Goal: Task Accomplishment & Management: Use online tool/utility

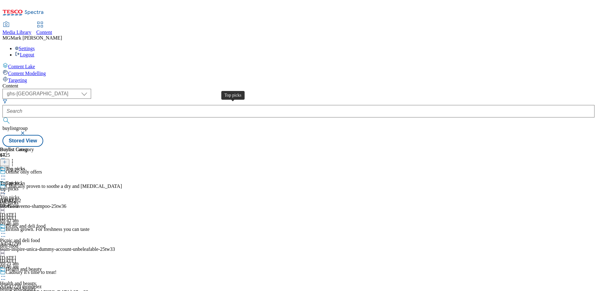
select select "ghs-uk"
click at [19, 180] on div "Top picks" at bounding box center [9, 183] width 19 height 6
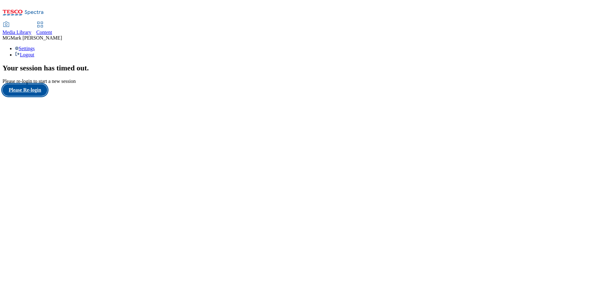
click at [32, 96] on button "Please Re-login" at bounding box center [24, 90] width 45 height 12
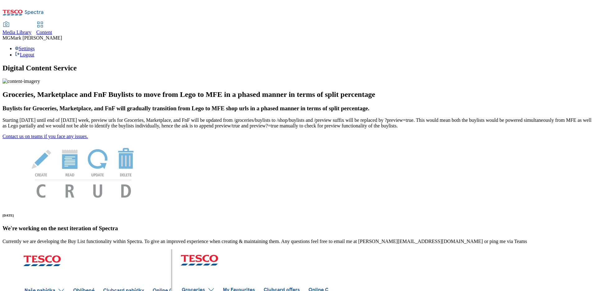
click at [52, 30] on span "Content" at bounding box center [44, 32] width 16 height 5
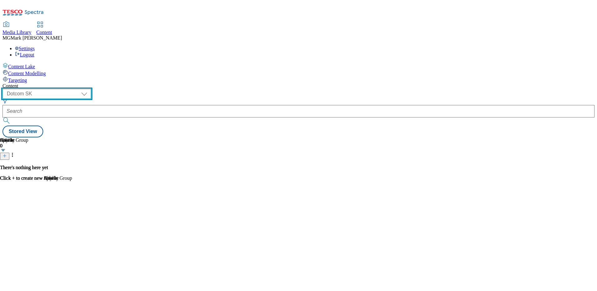
click at [91, 89] on select "Dotcom CZ Dotcom SK ghs-roi ghs-uk Phones UK" at bounding box center [46, 94] width 89 height 10
select select "ghs-[GEOGRAPHIC_DATA]"
click at [81, 89] on select "Dotcom CZ Dotcom SK ghs-roi ghs-uk Phones UK" at bounding box center [46, 94] width 89 height 10
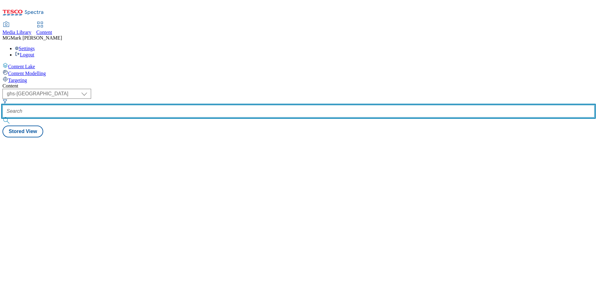
click at [149, 105] on input "text" at bounding box center [298, 111] width 592 height 12
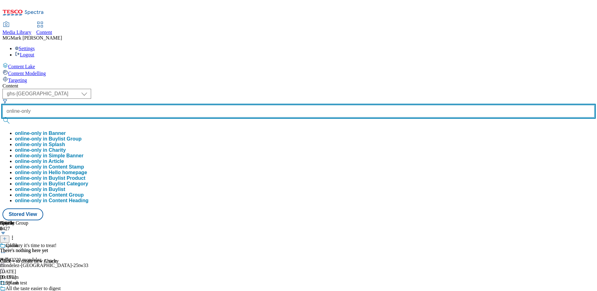
type input "online-only"
click at [2, 117] on button "submit" at bounding box center [6, 120] width 9 height 6
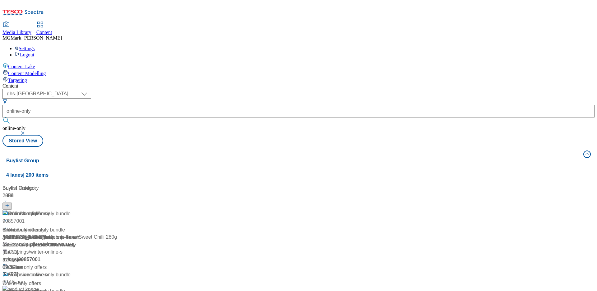
click at [277, 89] on div "( optional ) Dotcom CZ Dotcom SK ghs-roi ghs-uk Phones UK ghs-uk online-only on…" at bounding box center [298, 118] width 592 height 58
click at [135, 233] on div "/ online-only-cc-offers" at bounding box center [68, 236] width 133 height 7
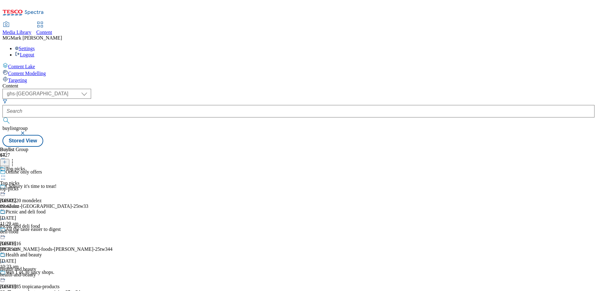
click at [45, 186] on div "top-picks" at bounding box center [22, 189] width 45 height 6
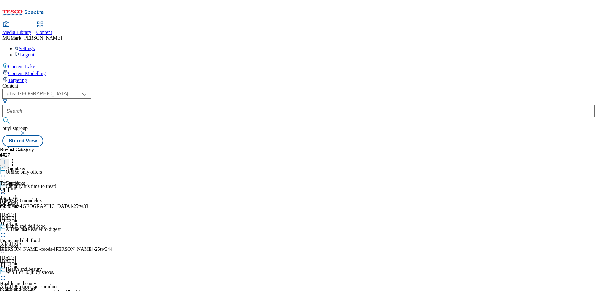
click at [45, 243] on div "deli-food" at bounding box center [22, 246] width 45 height 6
click at [45, 286] on div "health-and-beauty" at bounding box center [22, 289] width 45 height 6
click at [6, 273] on icon at bounding box center [3, 276] width 6 height 6
click at [29, 285] on button "Edit" at bounding box center [20, 288] width 16 height 7
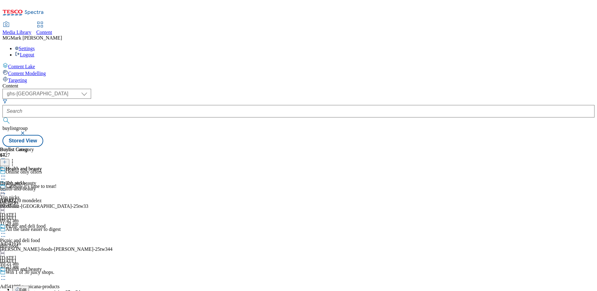
select select "seasonal"
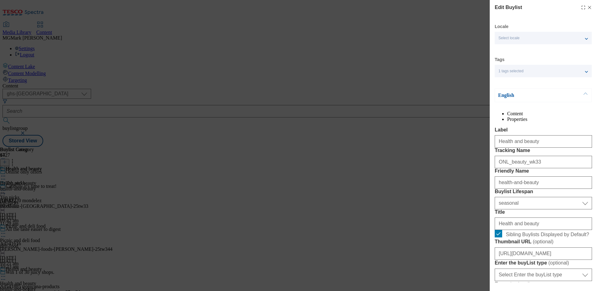
select select "Banner"
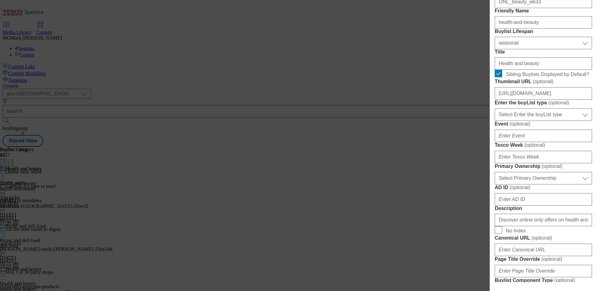
scroll to position [161, 0]
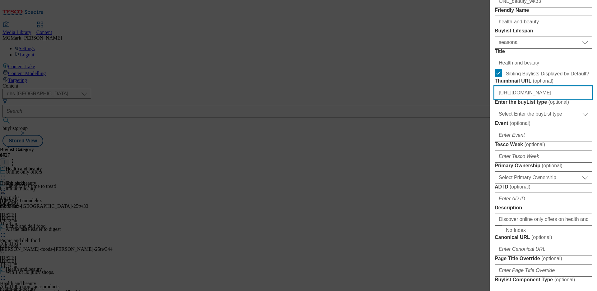
click at [535, 99] on input "https://digitalcontent.api.tesco.com/v2/media/ghs-mktg/299a021a-7909-4b94-8ab2-…" at bounding box center [543, 92] width 97 height 12
paste input "1d8d3924-31fa-41b0-bb86-3bea9e00de02/Buylist_2533-GHS-Online-BLthumb-beauty"
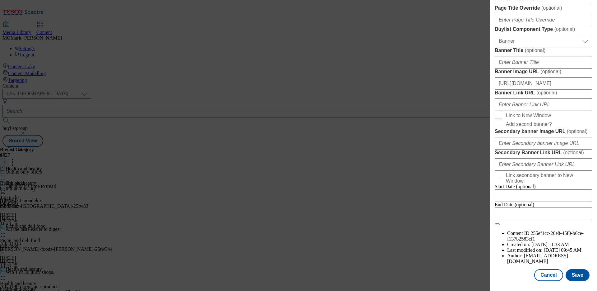
scroll to position [642, 0]
type input "https://digitalcontent.api.tesco.com/v2/media/ghs-mktg/1d8d3924-31fa-41b0-bb86-…"
click at [578, 269] on button "Save" at bounding box center [578, 275] width 24 height 12
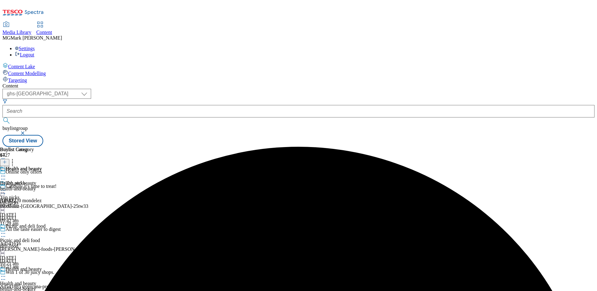
scroll to position [97, 0]
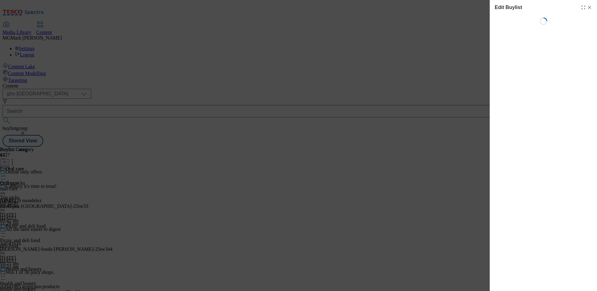
select select "seasonal"
select select "Banner"
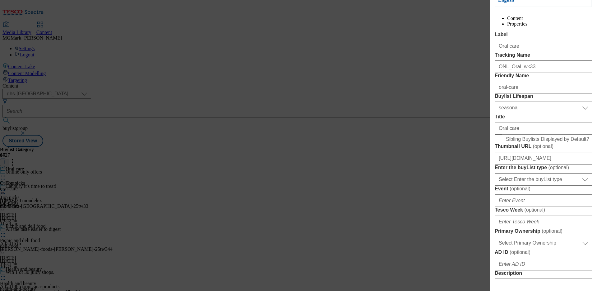
scroll to position [97, 0]
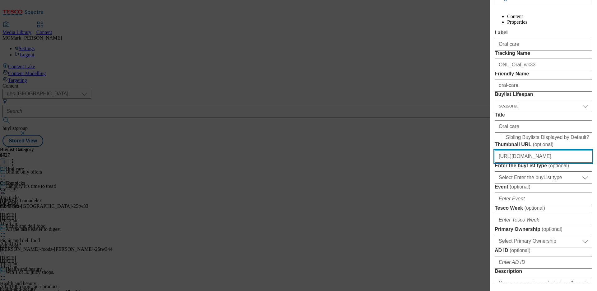
click at [551, 162] on input "https://digitalcontent.api.tesco.com/v2/media/ghs-mktg/b0588c46-22b7-483a-adeb-…" at bounding box center [543, 156] width 97 height 12
paste input "169d5dcd-ab38-4537-9044-c19d0da665b5/Buylist_2533-GHS-Online-BLthumb-Oral"
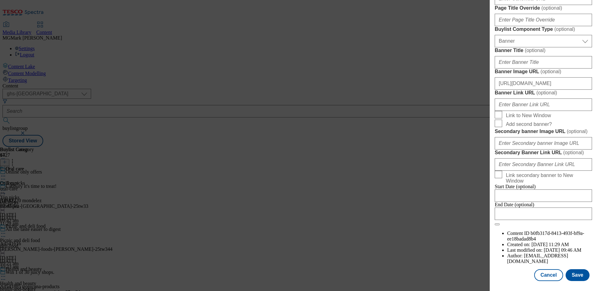
scroll to position [642, 0]
type input "https://digitalcontent.api.tesco.com/v2/media/ghs-mktg/169d5dcd-ab38-4537-9044-…"
click at [578, 274] on button "Save" at bounding box center [578, 275] width 24 height 12
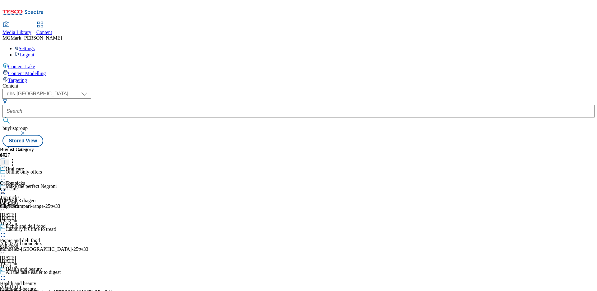
scroll to position [406, 0]
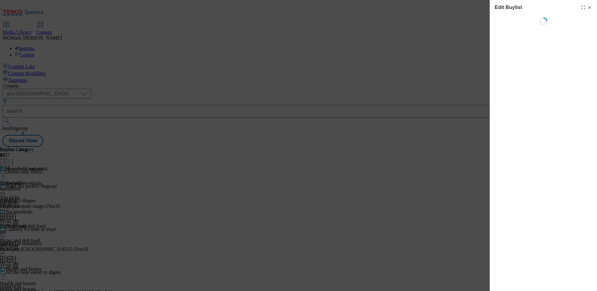
select select "seasonal"
select select "Banner"
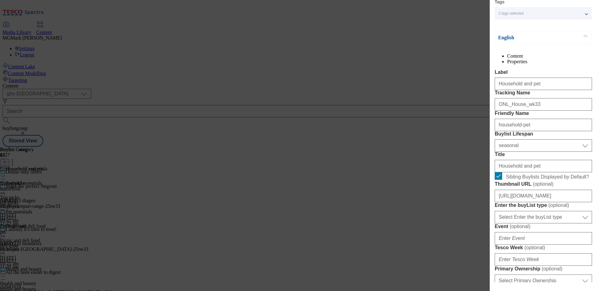
scroll to position [86, 0]
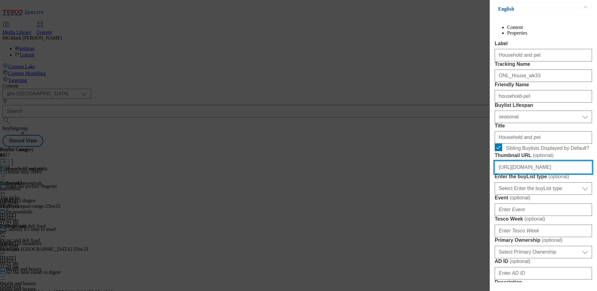
click at [525, 173] on input "https://digitalcontent.api.tesco.com/v2/media/ghs-mktg/ae73d7e0-b66e-4185-83d6-…" at bounding box center [543, 167] width 97 height 12
paste input "45061412-4e20-4316-b3c1-f20941ad387e/Buylist_2533-GHS-Online-BLthumb-House"
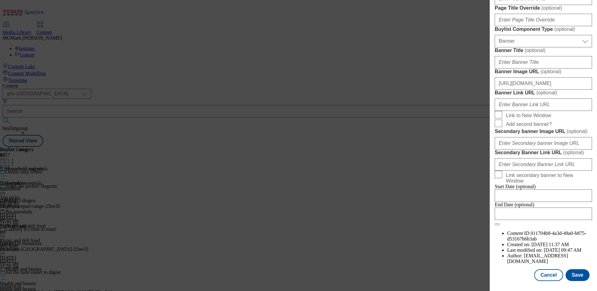
scroll to position [642, 0]
type input "https://digitalcontent.api.tesco.com/v2/media/ghs-mktg/45061412-4e20-4316-b3c1-…"
click at [583, 277] on button "Save" at bounding box center [578, 275] width 24 height 12
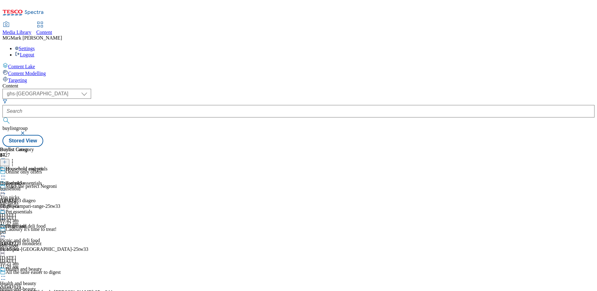
scroll to position [679, 0]
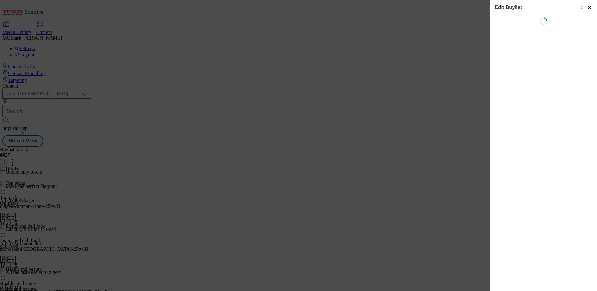
select select "tactical"
select select "Banner"
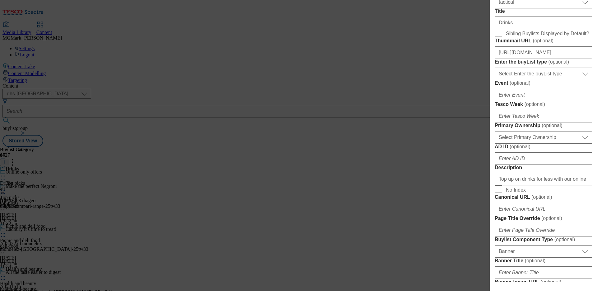
scroll to position [199, 0]
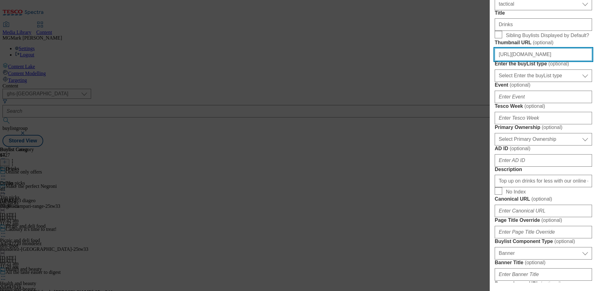
click at [523, 61] on input "https://digitalcontent.api.tesco.com/v2/media/ghs-mktg/b0573efa-9367-47bc-bb25-…" at bounding box center [543, 54] width 97 height 12
paste input "1852b968-bab6-48f1-9295-b26c59981bdb/Buylist_2533-GHS-Online-BLthumb-Drinks"
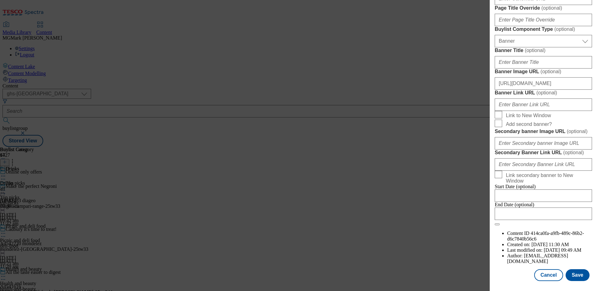
scroll to position [642, 0]
type input "https://digitalcontent.api.tesco.com/v2/media/ghs-mktg/1852b968-bab6-48f1-9295-…"
click at [575, 270] on button "Save" at bounding box center [578, 275] width 24 height 12
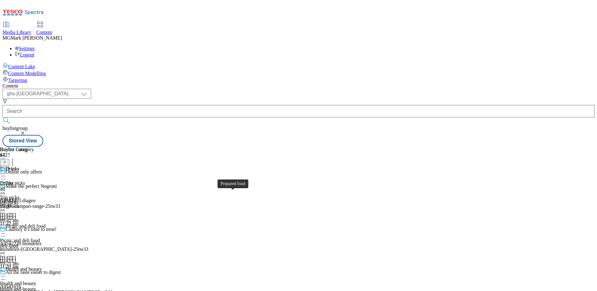
scroll to position [812, 0]
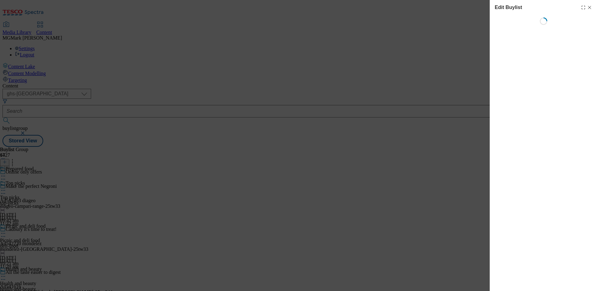
select select "tactical"
select select "Banner"
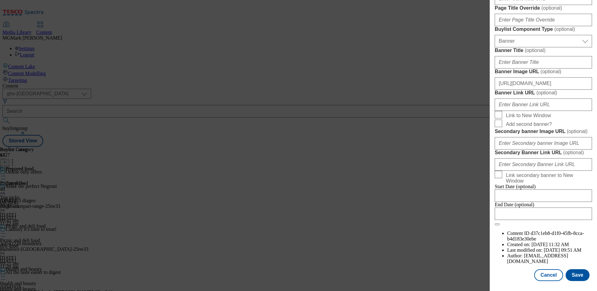
scroll to position [501, 0]
click at [533, 90] on input "https://digitalcontent.api.tesco.com/v2/media/ghs-mktg/84fd6ef4-7471-4801-a92a-…" at bounding box center [543, 83] width 97 height 12
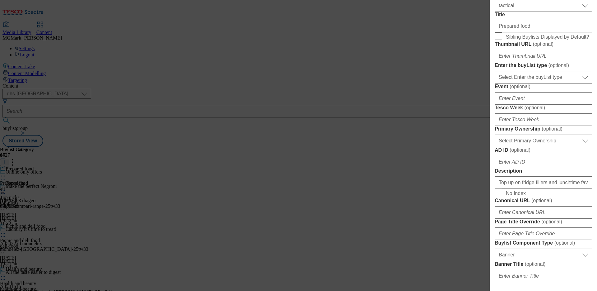
scroll to position [197, 0]
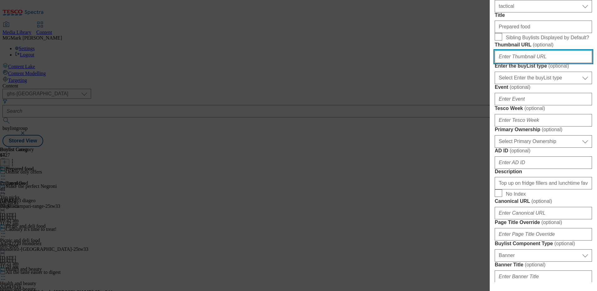
click at [517, 63] on input "Thumbnail URL ( optional )" at bounding box center [543, 56] width 97 height 12
paste input "https://digitalcontent.api.tesco.com/v2/media/ghs-mktg/bd69ec64-313d-4895-8fdc-…"
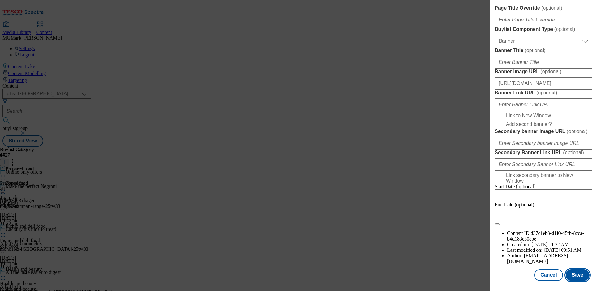
type input "https://digitalcontent.api.tesco.com/v2/media/ghs-mktg/bd69ec64-313d-4895-8fdc-…"
click at [575, 277] on button "Save" at bounding box center [578, 275] width 24 height 12
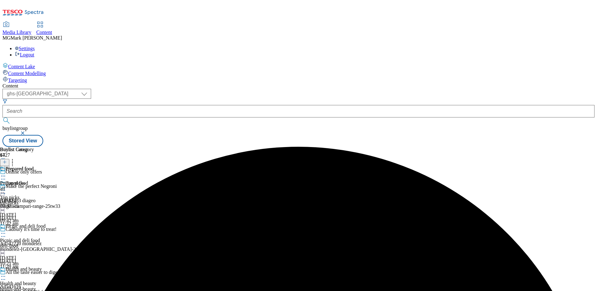
scroll to position [314, 0]
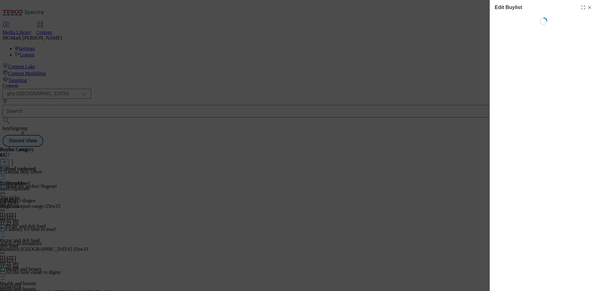
select select "seasonal"
select select "Banner"
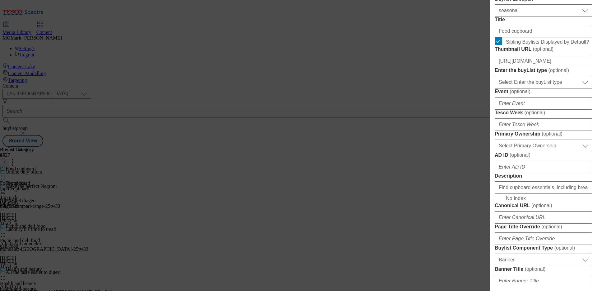
scroll to position [196, 0]
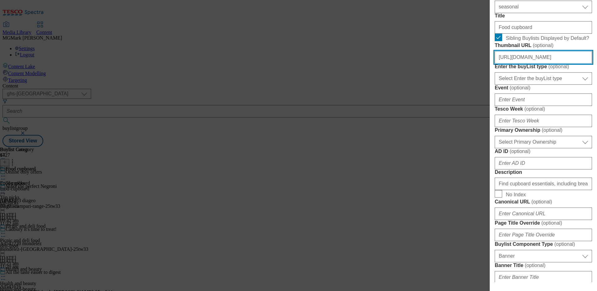
click at [525, 63] on input "https://digitalcontent.api.tesco.com/v2/media/ghs-mktg/0d51cf4d-91cf-4680-8e1a-…" at bounding box center [543, 57] width 97 height 12
paste input "348f9ace-c491-4857-b535-75274f37f662/Buylist_2533-GHS-Online-BLthumb-Cup"
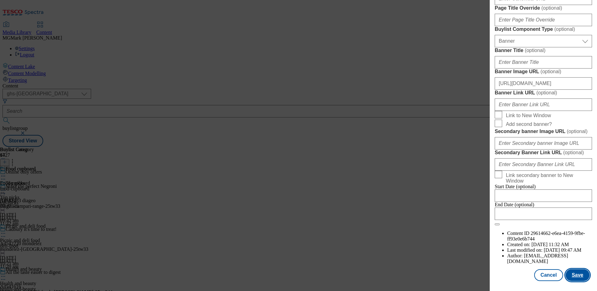
type input "https://digitalcontent.api.tesco.com/v2/media/ghs-mktg/348f9ace-c491-4857-b535-…"
click at [580, 273] on button "Save" at bounding box center [578, 275] width 24 height 12
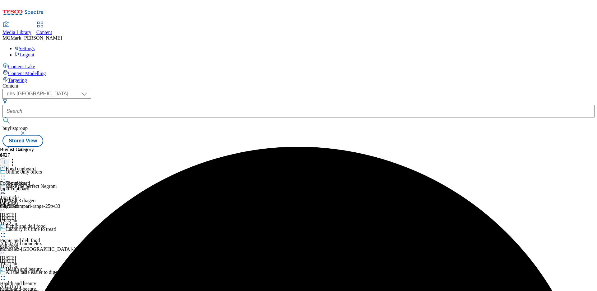
click at [45, 200] on div "top-picks" at bounding box center [22, 203] width 45 height 6
click at [6, 187] on icon at bounding box center [3, 190] width 6 height 6
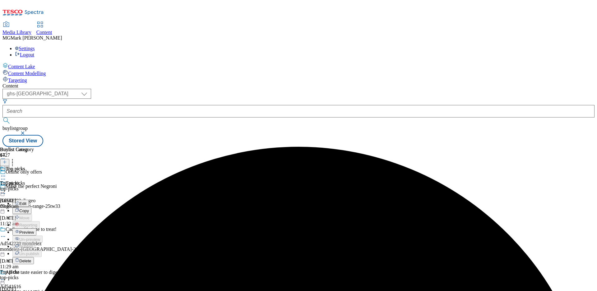
click at [34, 230] on span "Preview" at bounding box center [26, 232] width 15 height 5
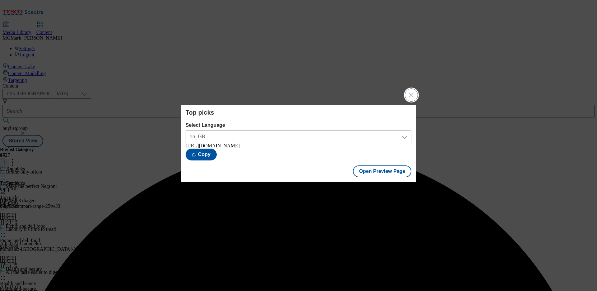
click at [411, 94] on button "Close Modal" at bounding box center [411, 95] width 12 height 12
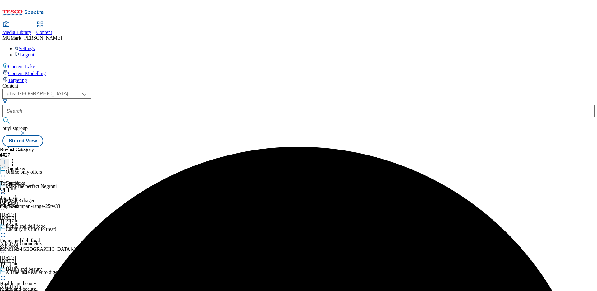
click at [45, 223] on div "Picnic and deli food Picnic and deli food deli-food 28 Jul 2025 10:21 am" at bounding box center [22, 244] width 45 height 43
click at [6, 230] on icon at bounding box center [3, 233] width 6 height 6
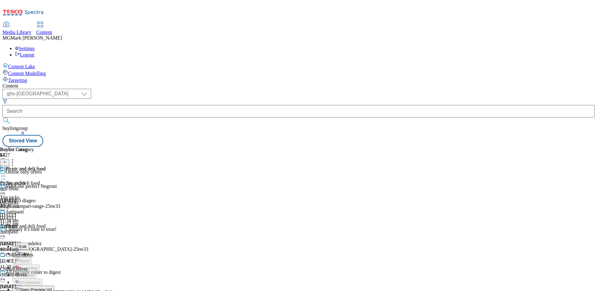
click at [489, 147] on div "Buylist Group 6427 Online only offers Make the perfect Negroni Ad542483 diageo …" at bounding box center [298, 147] width 592 height 0
click at [5, 276] on circle at bounding box center [4, 276] width 1 height 1
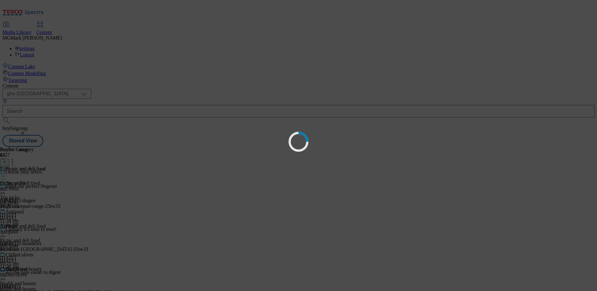
scroll to position [0, 0]
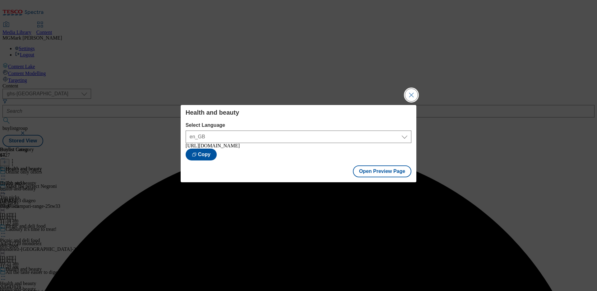
click at [411, 96] on button "Close Modal" at bounding box center [411, 95] width 12 height 12
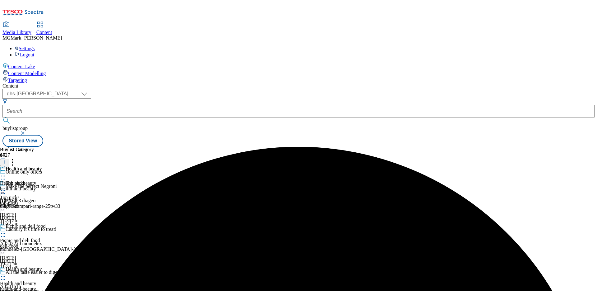
click at [16, 158] on icon at bounding box center [12, 161] width 6 height 6
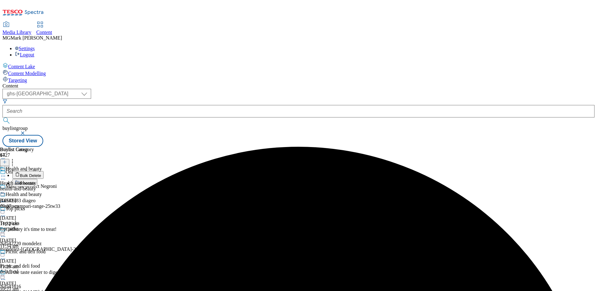
click at [37, 179] on button "Reorder" at bounding box center [24, 183] width 25 height 8
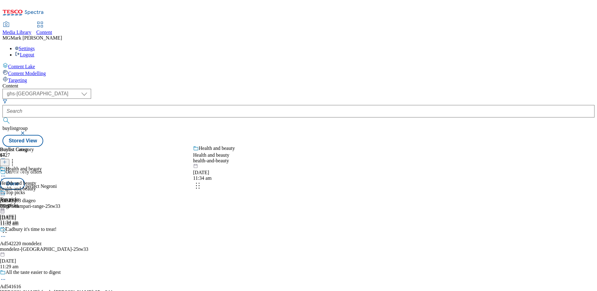
drag, startPoint x: 292, startPoint y: 245, endPoint x: 289, endPoint y: 168, distance: 76.3
click at [289, 147] on body "Icons icon_account icon_add icon_backward_link icon_basket icon_benefits icon_c…" at bounding box center [298, 74] width 592 height 144
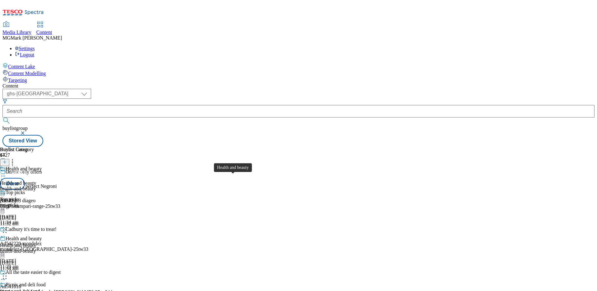
scroll to position [79, 0]
drag, startPoint x: 293, startPoint y: 242, endPoint x: 292, endPoint y: 180, distance: 62.5
click at [292, 147] on body "Icons icon_account icon_add icon_backward_link icon_basket icon_benefits icon_c…" at bounding box center [298, 74] width 592 height 144
drag, startPoint x: 294, startPoint y: 228, endPoint x: 295, endPoint y: 116, distance: 111.4
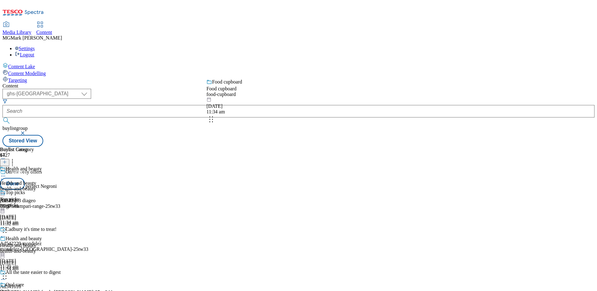
click at [295, 116] on body "Icons icon_account icon_add icon_backward_link icon_basket icon_benefits icon_c…" at bounding box center [298, 74] width 592 height 144
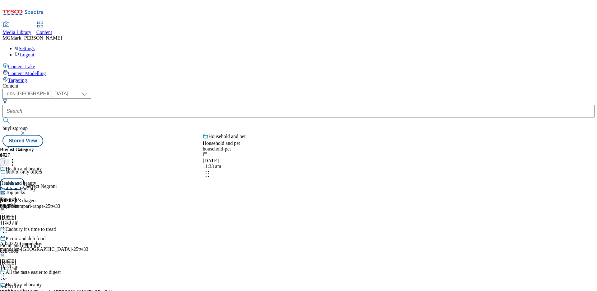
drag, startPoint x: 290, startPoint y: 237, endPoint x: 291, endPoint y: 170, distance: 67.2
click at [291, 147] on body "Icons icon_account icon_add icon_backward_link icon_basket icon_benefits icon_c…" at bounding box center [298, 74] width 592 height 144
drag, startPoint x: 292, startPoint y: 281, endPoint x: 293, endPoint y: 112, distance: 168.9
click at [293, 112] on body "Icons icon_account icon_add icon_backward_link icon_basket icon_benefits icon_c…" at bounding box center [298, 74] width 592 height 144
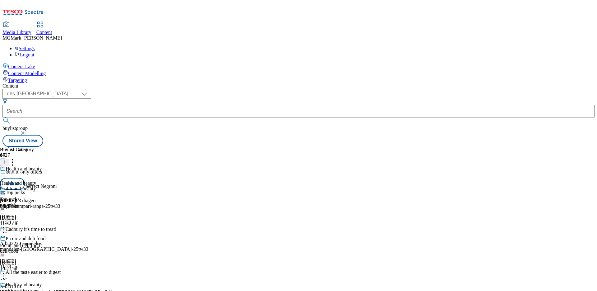
scroll to position [474, 0]
drag, startPoint x: 296, startPoint y: 237, endPoint x: 298, endPoint y: 114, distance: 122.9
click at [298, 114] on body "Icons icon_account icon_add icon_backward_link icon_basket icon_benefits icon_c…" at bounding box center [298, 74] width 592 height 144
drag, startPoint x: 292, startPoint y: 200, endPoint x: 290, endPoint y: 103, distance: 97.4
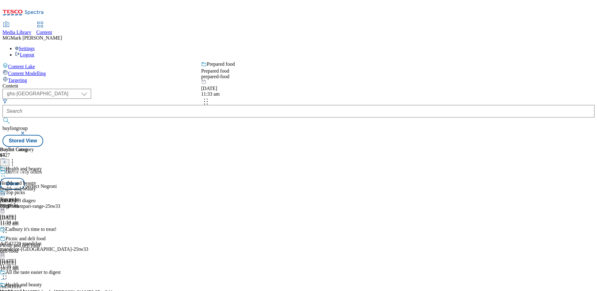
click at [290, 103] on body "Icons icon_account icon_add icon_backward_link icon_basket icon_benefits icon_c…" at bounding box center [298, 74] width 592 height 144
drag, startPoint x: 293, startPoint y: 245, endPoint x: 293, endPoint y: 124, distance: 120.4
click at [293, 124] on body "Icons icon_account icon_add icon_backward_link icon_basket icon_benefits icon_c…" at bounding box center [298, 74] width 592 height 144
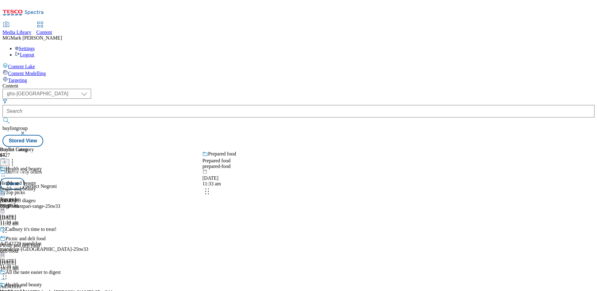
drag, startPoint x: 292, startPoint y: 251, endPoint x: 291, endPoint y: 182, distance: 69.1
click at [291, 147] on body "Icons icon_account icon_add icon_backward_link icon_basket icon_benefits icon_c…" at bounding box center [298, 74] width 592 height 144
click at [25, 178] on button "Done" at bounding box center [12, 184] width 25 height 12
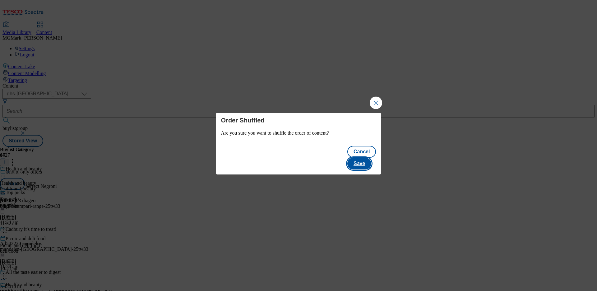
click at [366, 159] on button "Save" at bounding box center [359, 163] width 24 height 12
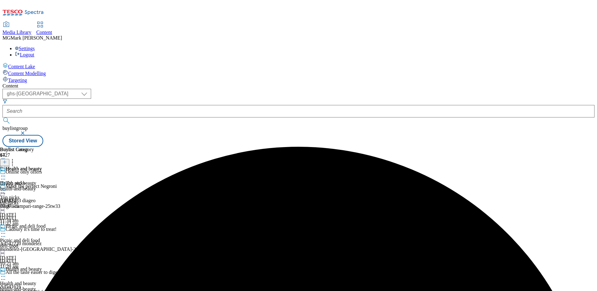
scroll to position [50, 0]
click at [6, 273] on icon at bounding box center [3, 276] width 6 height 6
click at [42, 209] on div "Health and beauty Health and beauty health-and-beauty 22 Jul 2025 09:07 am" at bounding box center [21, 187] width 42 height 43
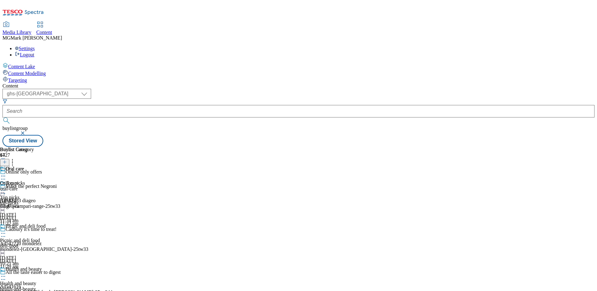
scroll to position [69, 0]
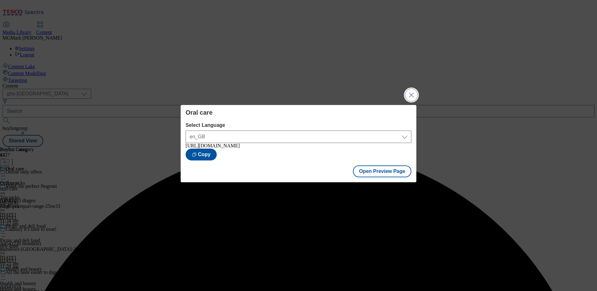
click at [411, 94] on button "Close Modal" at bounding box center [411, 95] width 12 height 12
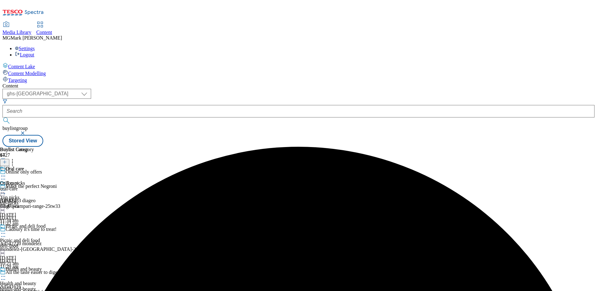
scroll to position [176, 0]
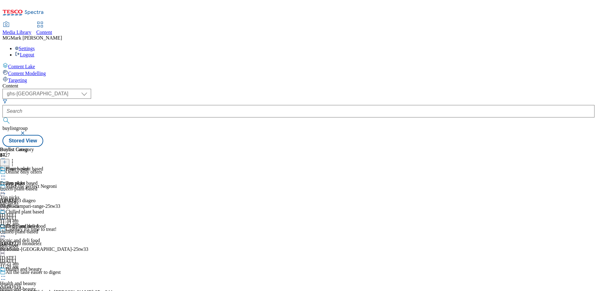
click at [16, 158] on icon at bounding box center [12, 161] width 6 height 6
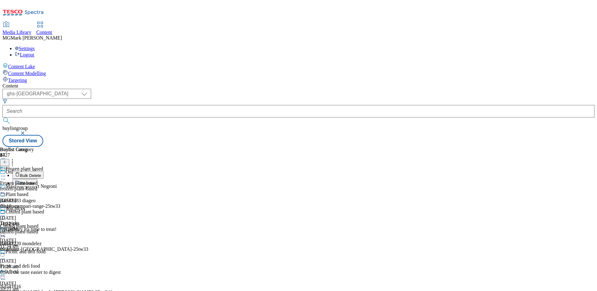
click at [37, 179] on button "Reorder" at bounding box center [24, 183] width 25 height 8
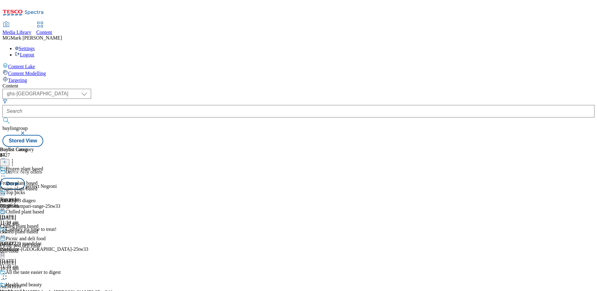
scroll to position [203, 0]
drag, startPoint x: 290, startPoint y: 181, endPoint x: 285, endPoint y: 289, distance: 108.1
click at [285, 147] on body "Icons icon_account icon_add icon_backward_link icon_basket icon_benefits icon_c…" at bounding box center [298, 74] width 592 height 144
drag, startPoint x: 294, startPoint y: 199, endPoint x: 293, endPoint y: 258, distance: 59.1
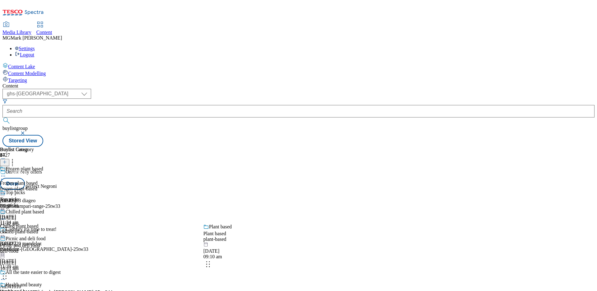
click at [293, 147] on body "Icons icon_account icon_add icon_backward_link icon_basket icon_benefits icon_c…" at bounding box center [298, 74] width 592 height 144
drag, startPoint x: 290, startPoint y: 164, endPoint x: 285, endPoint y: 281, distance: 117.1
click at [285, 147] on body "Icons icon_account icon_add icon_backward_link icon_basket icon_benefits icon_c…" at bounding box center [298, 74] width 592 height 144
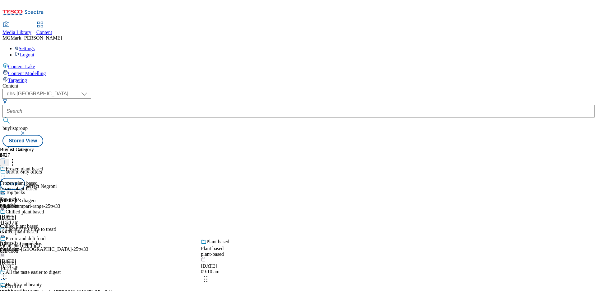
drag, startPoint x: 291, startPoint y: 185, endPoint x: 290, endPoint y: 285, distance: 100.5
click at [290, 147] on body "Icons icon_account icon_add icon_backward_link icon_basket icon_benefits icon_c…" at bounding box center [298, 74] width 592 height 144
drag, startPoint x: 291, startPoint y: 186, endPoint x: 291, endPoint y: 268, distance: 82.4
click at [291, 147] on body "Icons icon_account icon_add icon_backward_link icon_basket icon_benefits icon_c…" at bounding box center [298, 74] width 592 height 144
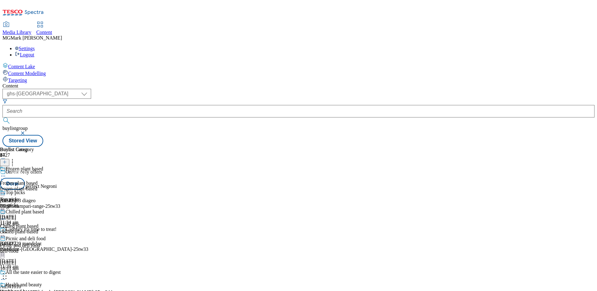
scroll to position [451, 0]
click at [25, 178] on button "Done" at bounding box center [12, 184] width 25 height 12
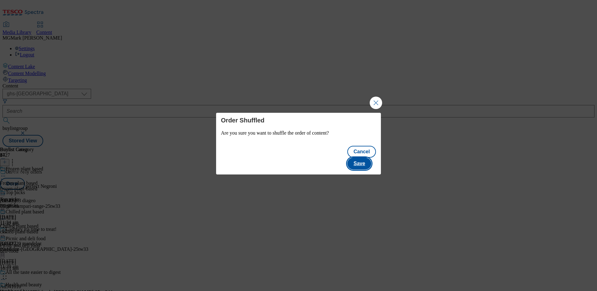
click at [357, 157] on button "Save" at bounding box center [359, 163] width 24 height 12
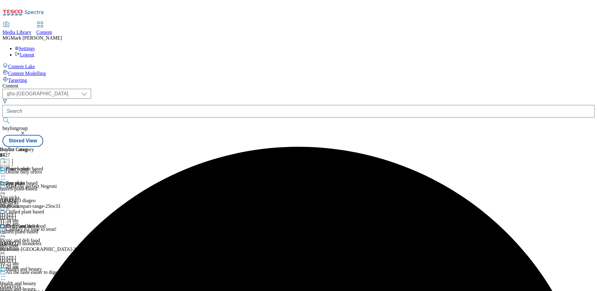
click at [45, 173] on div at bounding box center [22, 176] width 45 height 7
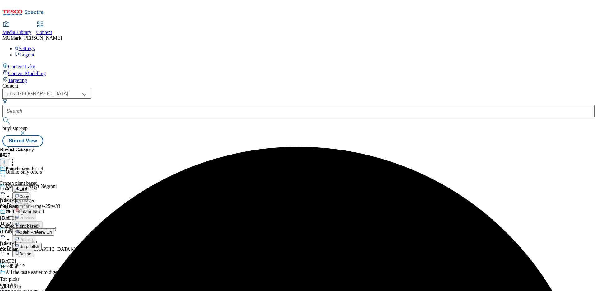
click at [52, 230] on span "Open Preview Url" at bounding box center [35, 232] width 32 height 5
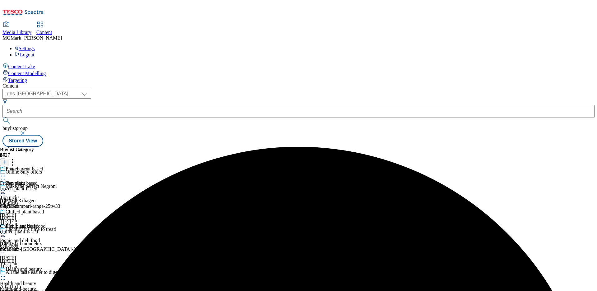
click at [45, 200] on div "top-picks" at bounding box center [22, 203] width 45 height 6
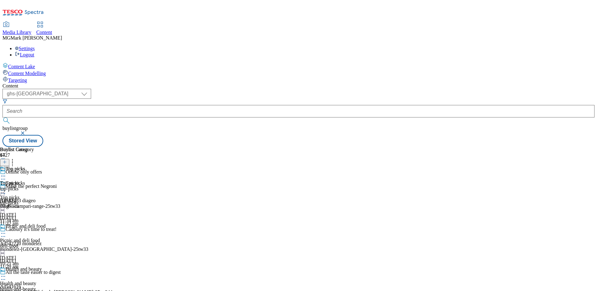
click at [16, 158] on icon at bounding box center [12, 161] width 6 height 6
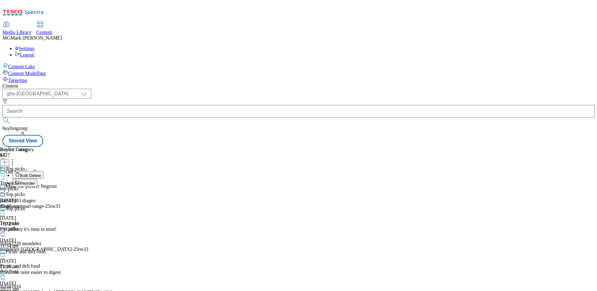
click at [37, 179] on button "Reorder" at bounding box center [24, 183] width 25 height 8
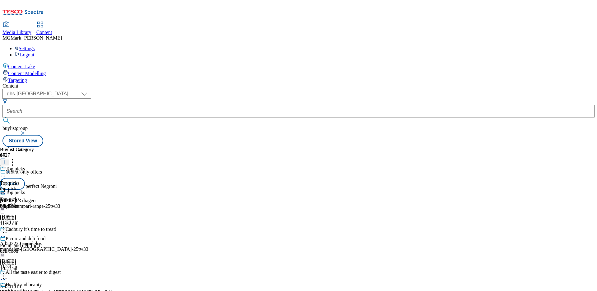
scroll to position [25, 0]
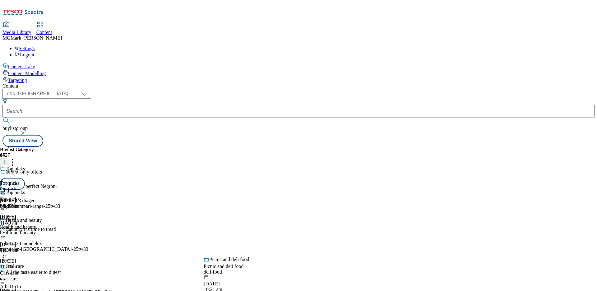
drag, startPoint x: 294, startPoint y: 165, endPoint x: 294, endPoint y: 279, distance: 113.9
click at [294, 147] on body "Icons icon_account icon_add icon_backward_link icon_basket icon_benefits icon_c…" at bounding box center [298, 74] width 592 height 144
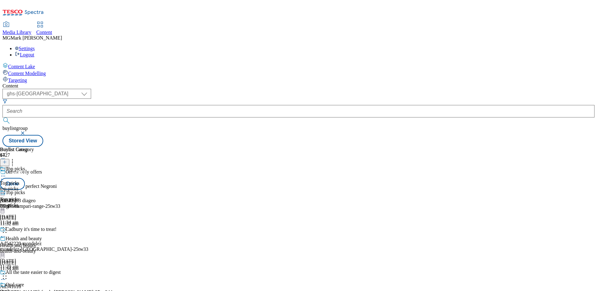
scroll to position [129, 0]
drag, startPoint x: 292, startPoint y: 184, endPoint x: 292, endPoint y: 255, distance: 71.2
click at [292, 147] on body "Icons icon_account icon_add icon_backward_link icon_basket icon_benefits icon_c…" at bounding box center [298, 74] width 592 height 144
drag, startPoint x: 294, startPoint y: 185, endPoint x: 294, endPoint y: 267, distance: 81.8
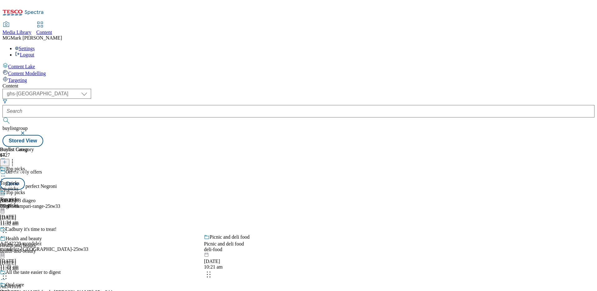
click at [294, 147] on body "Icons icon_account icon_add icon_backward_link icon_basket icon_benefits icon_c…" at bounding box center [298, 74] width 592 height 144
drag, startPoint x: 292, startPoint y: 184, endPoint x: 291, endPoint y: 266, distance: 81.8
click at [291, 147] on body "Icons icon_account icon_add icon_backward_link icon_basket icon_benefits icon_c…" at bounding box center [298, 74] width 592 height 144
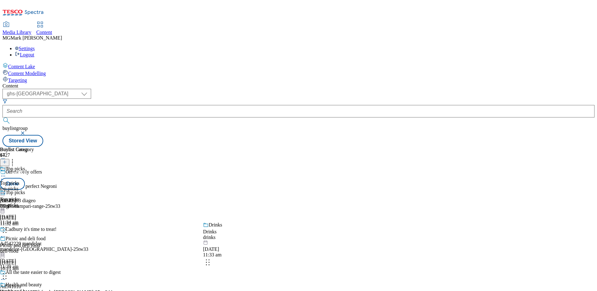
drag, startPoint x: 288, startPoint y: 198, endPoint x: 290, endPoint y: 259, distance: 60.7
click at [290, 147] on body "Icons icon_account icon_add icon_backward_link icon_basket icon_benefits icon_c…" at bounding box center [298, 74] width 592 height 144
click at [25, 178] on button "Done" at bounding box center [12, 184] width 25 height 12
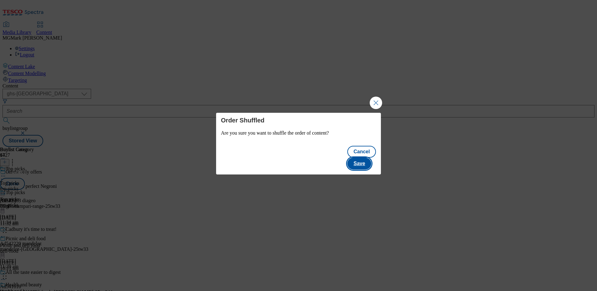
click at [369, 158] on button "Save" at bounding box center [359, 163] width 24 height 12
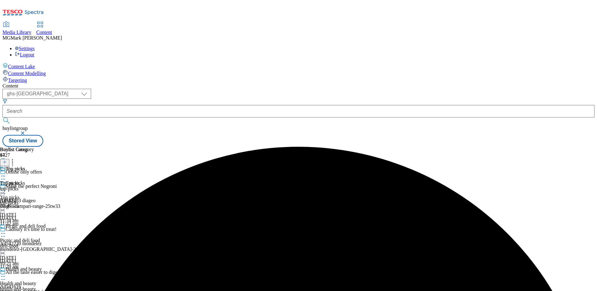
click at [6, 187] on icon at bounding box center [3, 190] width 6 height 6
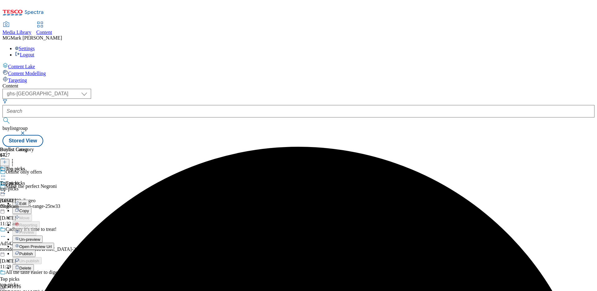
click at [52, 244] on span "Open Preview Url" at bounding box center [35, 246] width 32 height 5
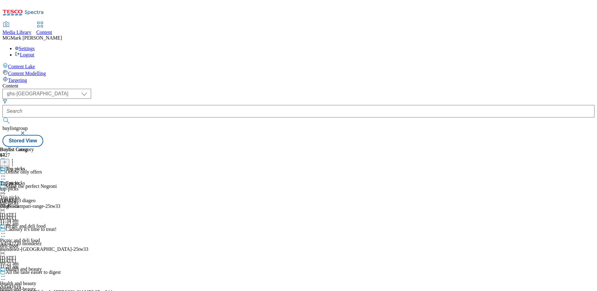
click at [13, 161] on circle at bounding box center [12, 161] width 1 height 1
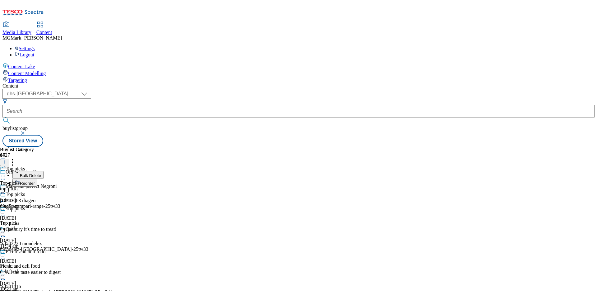
click at [37, 179] on button "Reorder" at bounding box center [24, 183] width 25 height 8
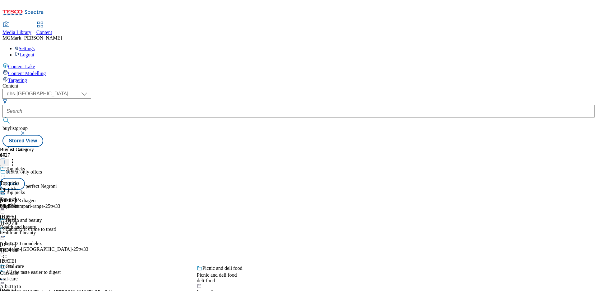
drag, startPoint x: 295, startPoint y: 184, endPoint x: 291, endPoint y: 277, distance: 93.4
click at [291, 147] on body "Icons icon_account icon_add icon_backward_link icon_basket icon_benefits icon_c…" at bounding box center [298, 74] width 592 height 144
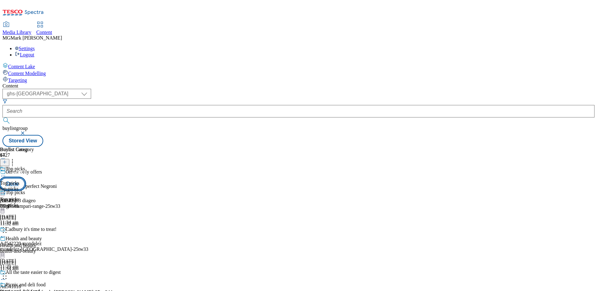
click at [25, 178] on button "Done" at bounding box center [12, 184] width 25 height 12
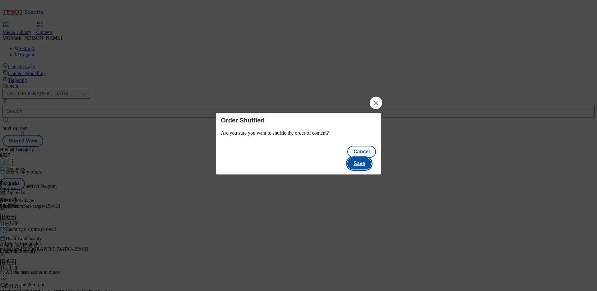
click at [359, 157] on button "Save" at bounding box center [359, 163] width 24 height 12
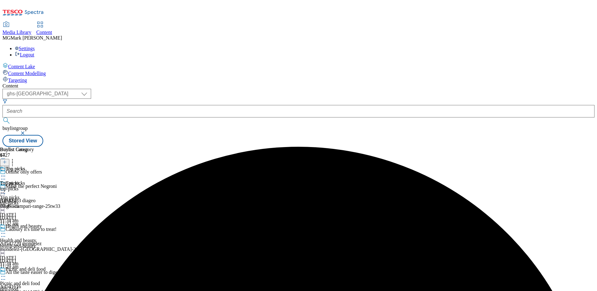
scroll to position [76, 0]
click at [16, 158] on icon at bounding box center [12, 161] width 6 height 6
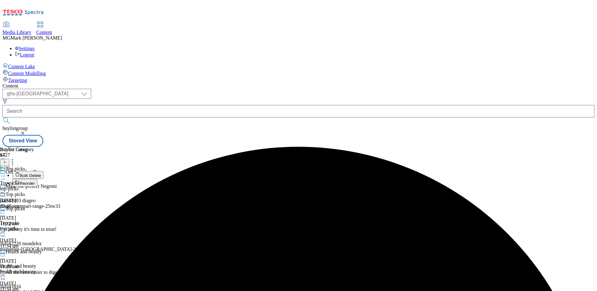
click at [37, 179] on button "Reorder" at bounding box center [24, 183] width 25 height 8
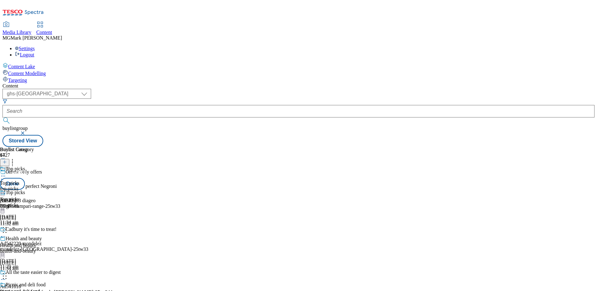
scroll to position [134, 0]
drag, startPoint x: 292, startPoint y: 120, endPoint x: 286, endPoint y: 254, distance: 133.3
click at [286, 147] on body "Icons icon_account icon_add icon_backward_link icon_basket icon_benefits icon_c…" at bounding box center [298, 74] width 592 height 144
drag, startPoint x: 291, startPoint y: 182, endPoint x: 290, endPoint y: 254, distance: 71.9
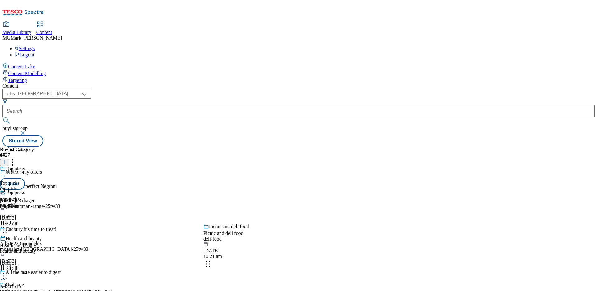
click at [290, 147] on body "Icons icon_account icon_add icon_backward_link icon_basket icon_benefits icon_c…" at bounding box center [298, 74] width 592 height 144
drag, startPoint x: 290, startPoint y: 206, endPoint x: 290, endPoint y: 273, distance: 67.5
click at [290, 147] on body "Icons icon_account icon_add icon_backward_link icon_basket icon_benefits icon_c…" at bounding box center [298, 74] width 592 height 144
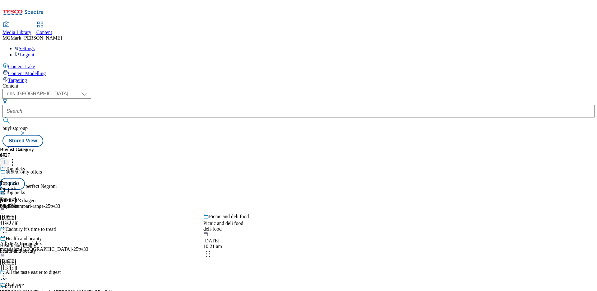
drag, startPoint x: 289, startPoint y: 200, endPoint x: 289, endPoint y: 256, distance: 56.3
click at [289, 147] on body "Icons icon_account icon_add icon_backward_link icon_basket icon_benefits icon_c…" at bounding box center [298, 74] width 592 height 144
drag, startPoint x: 291, startPoint y: 138, endPoint x: 287, endPoint y: 259, distance: 120.8
click at [287, 147] on body "Icons icon_account icon_add icon_backward_link icon_basket icon_benefits icon_c…" at bounding box center [298, 74] width 592 height 144
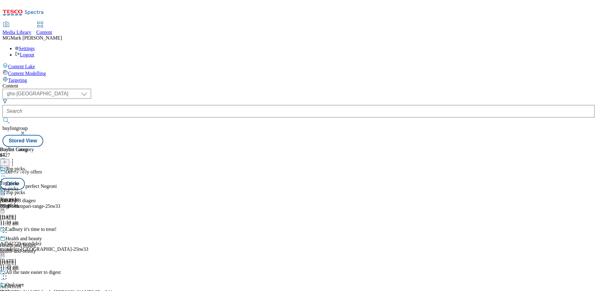
scroll to position [252, 0]
drag, startPoint x: 290, startPoint y: 138, endPoint x: 290, endPoint y: 215, distance: 77.5
click at [290, 147] on body "Icons icon_account icon_add icon_backward_link icon_basket icon_benefits icon_c…" at bounding box center [298, 74] width 592 height 144
click at [25, 178] on button "Done" at bounding box center [12, 184] width 25 height 12
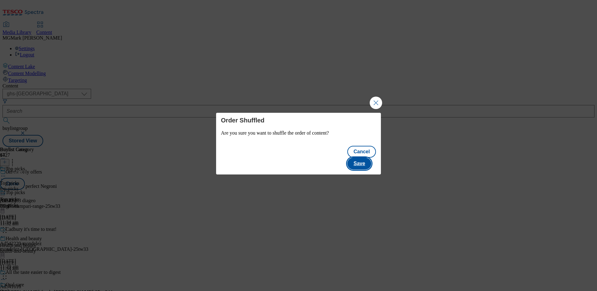
click at [366, 158] on button "Save" at bounding box center [359, 163] width 24 height 12
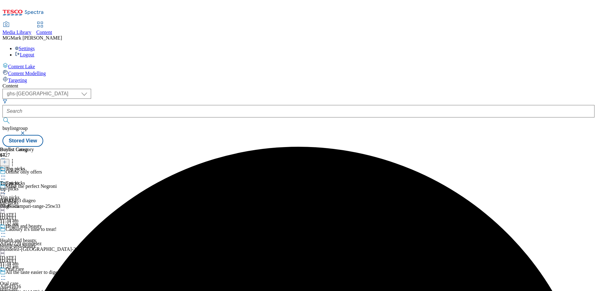
click at [16, 158] on icon at bounding box center [12, 161] width 6 height 6
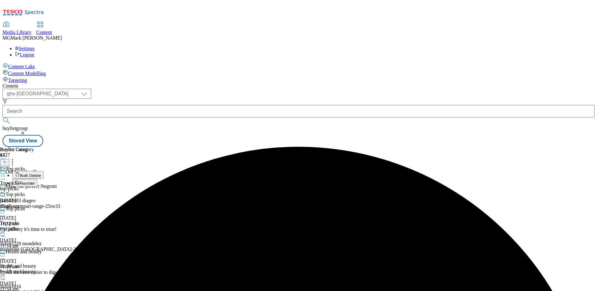
click at [37, 179] on button "Reorder" at bounding box center [24, 183] width 25 height 8
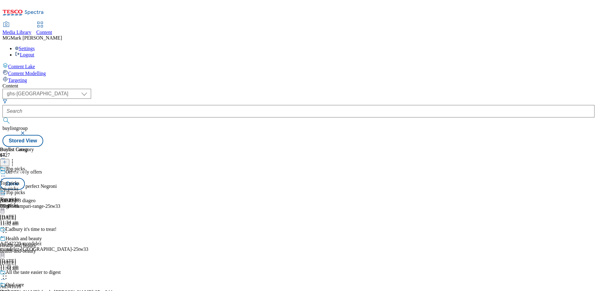
scroll to position [277, 0]
drag, startPoint x: 292, startPoint y: 177, endPoint x: 291, endPoint y: 288, distance: 111.1
click at [291, 147] on body "Icons icon_account icon_add icon_backward_link icon_basket icon_benefits icon_c…" at bounding box center [298, 74] width 592 height 144
drag, startPoint x: 290, startPoint y: 146, endPoint x: 287, endPoint y: 268, distance: 122.0
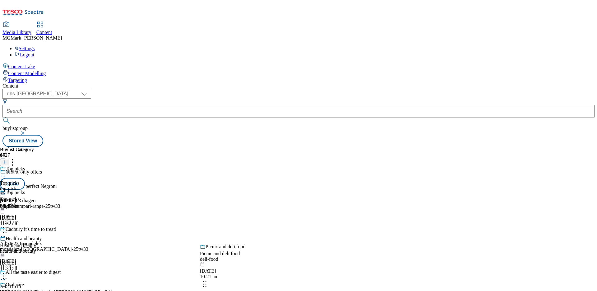
click at [287, 147] on body "Icons icon_account icon_add icon_backward_link icon_basket icon_benefits icon_c…" at bounding box center [298, 74] width 592 height 144
click at [25, 178] on button "Done" at bounding box center [12, 184] width 25 height 12
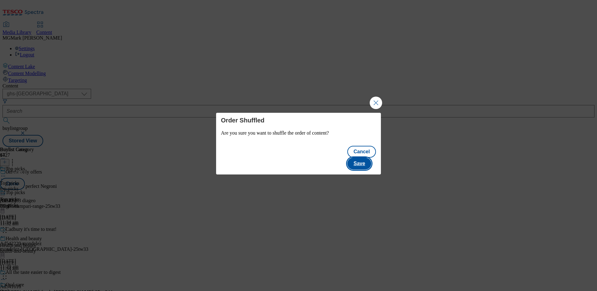
click at [360, 157] on button "Save" at bounding box center [359, 163] width 24 height 12
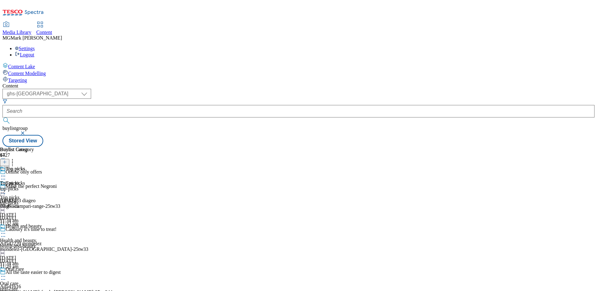
scroll to position [290, 0]
click at [16, 158] on icon at bounding box center [12, 161] width 6 height 6
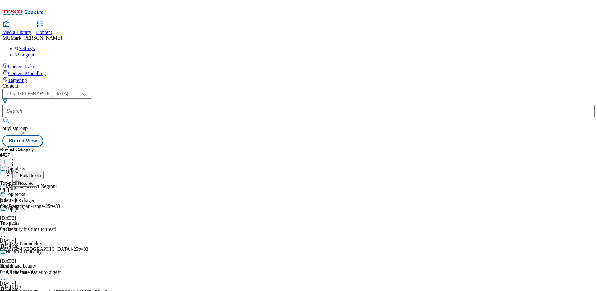
click at [37, 179] on button "Reorder" at bounding box center [24, 183] width 25 height 8
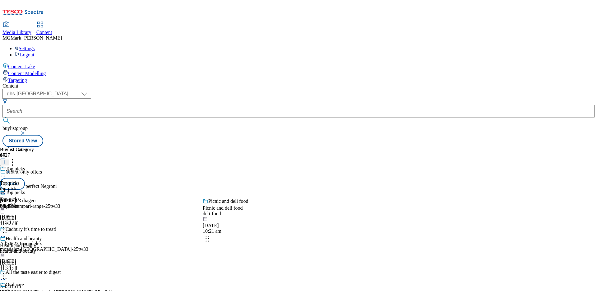
drag, startPoint x: 293, startPoint y: 269, endPoint x: 292, endPoint y: 213, distance: 56.3
click at [292, 147] on body "Icons icon_account icon_add icon_backward_link icon_basket icon_benefits icon_c…" at bounding box center [298, 74] width 592 height 144
click at [25, 178] on button "Done" at bounding box center [12, 184] width 25 height 12
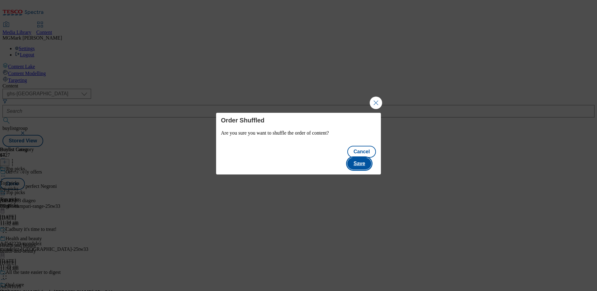
click at [362, 157] on button "Save" at bounding box center [359, 163] width 24 height 12
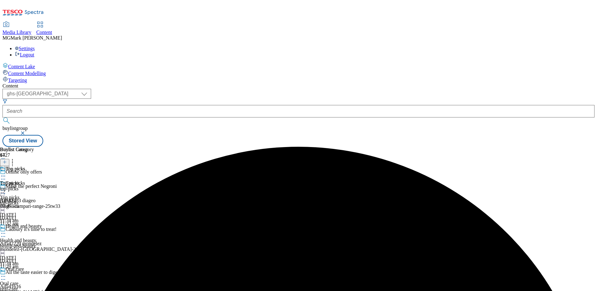
scroll to position [158, 0]
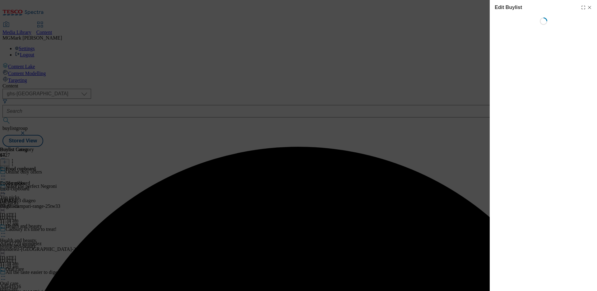
select select "seasonal"
select select "Banner"
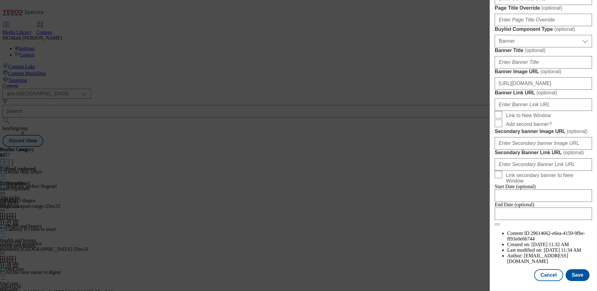
scroll to position [428, 0]
click at [544, 90] on input "https://digitalcontent.api.tesco.com/v2/media/ghs-mktg/84fd6ef4-7471-4801-a92a-…" at bounding box center [543, 83] width 97 height 12
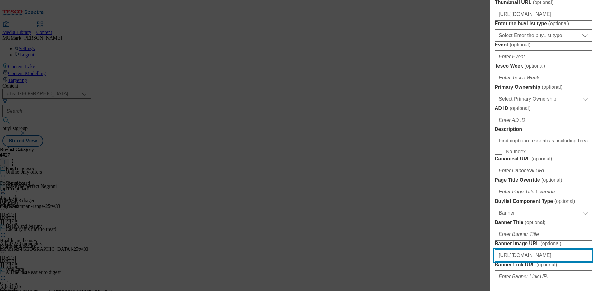
scroll to position [227, 0]
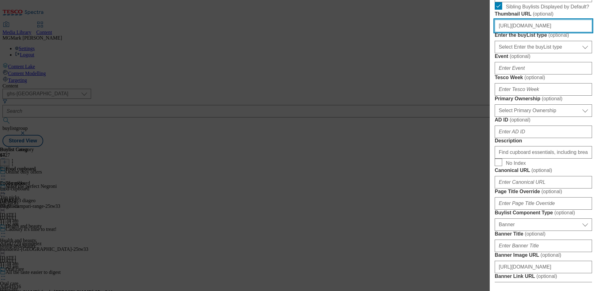
click at [545, 32] on input "https://digitalcontent.api.tesco.com/v2/media/ghs-mktg/348f9ace-c491-4857-b535-…" at bounding box center [543, 26] width 97 height 12
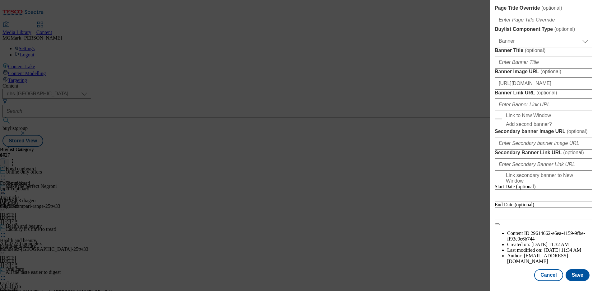
scroll to position [642, 0]
click at [582, 273] on button "Save" at bounding box center [578, 275] width 24 height 12
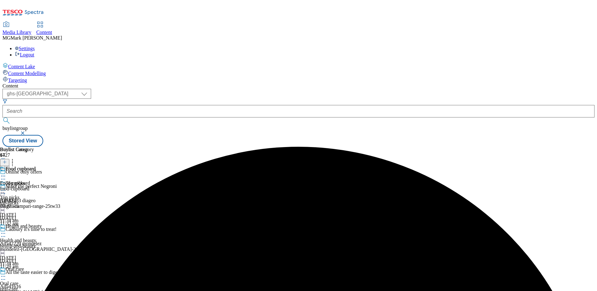
scroll to position [130, 0]
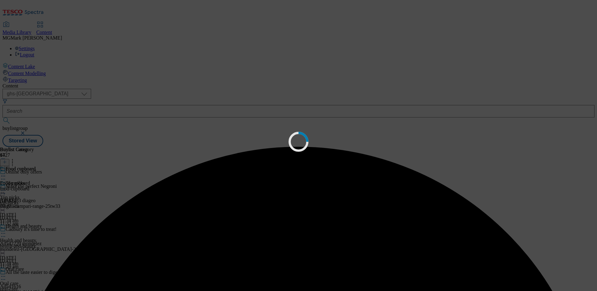
scroll to position [0, 0]
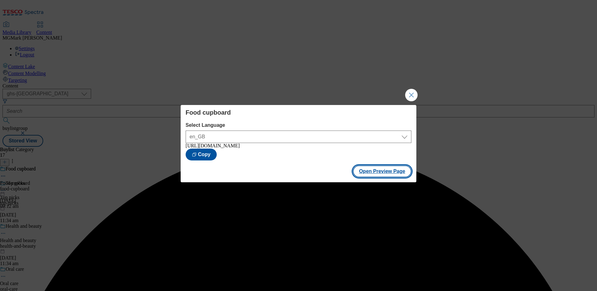
click at [390, 170] on button "Open Preview Page" at bounding box center [382, 171] width 59 height 12
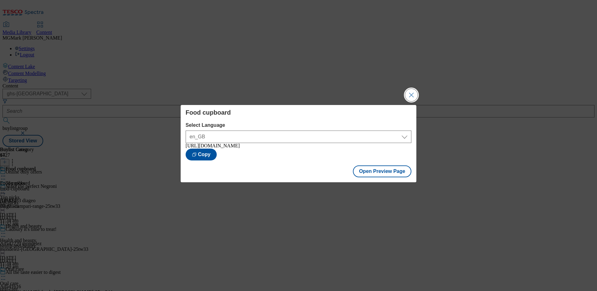
click at [407, 94] on button "Close Modal" at bounding box center [411, 95] width 12 height 12
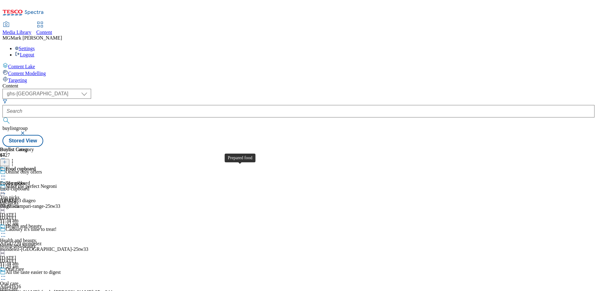
scroll to position [324, 0]
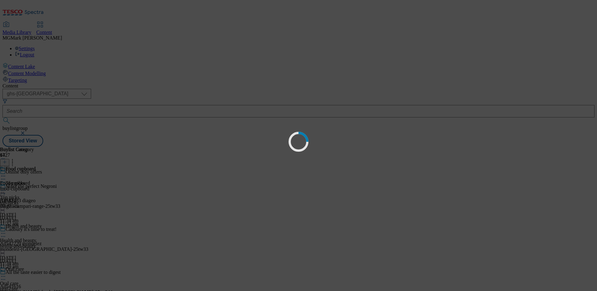
scroll to position [3, 0]
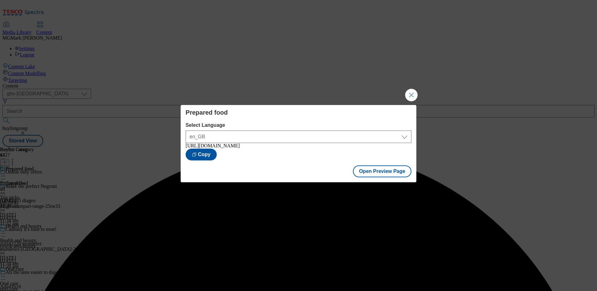
click at [412, 100] on div "Prepared food Select Language en_GB en_GB https://www.tesco.com/groceries/en-GB…" at bounding box center [298, 145] width 597 height 291
click at [412, 96] on button "Close Modal" at bounding box center [411, 95] width 12 height 12
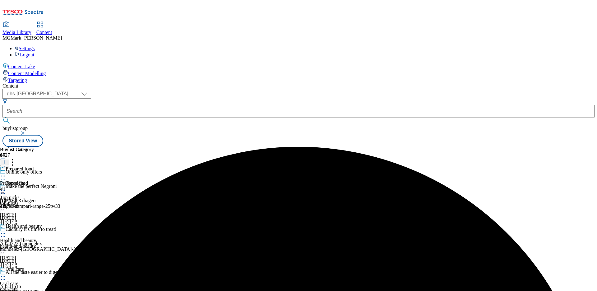
scroll to position [244, 0]
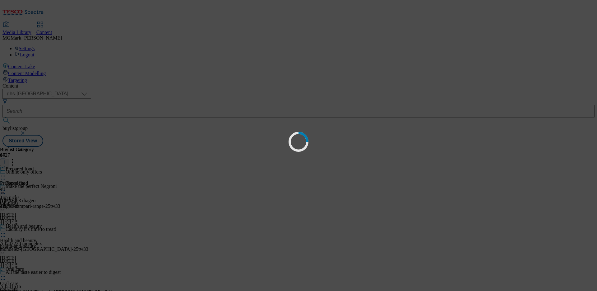
scroll to position [0, 0]
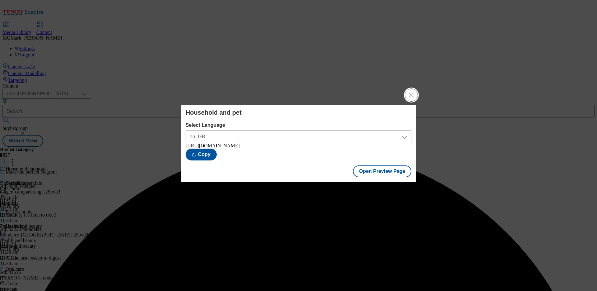
click at [412, 97] on button "Close Modal" at bounding box center [411, 95] width 12 height 12
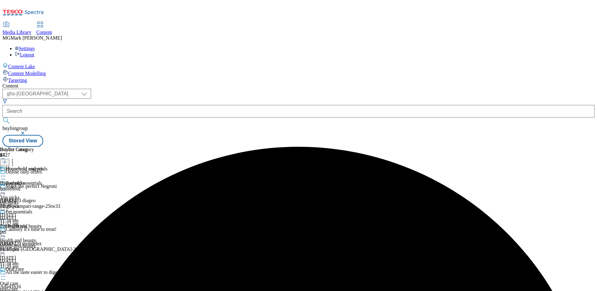
click at [6, 230] on icon at bounding box center [3, 233] width 6 height 6
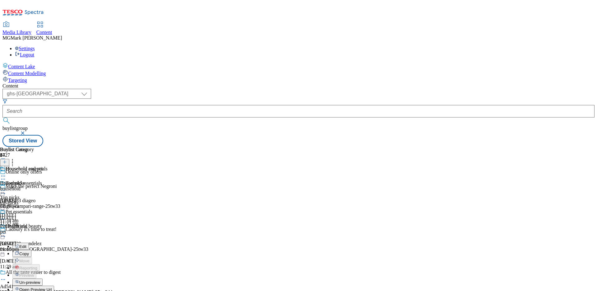
click at [52, 287] on span "Open Preview Url" at bounding box center [35, 289] width 32 height 5
click at [16, 158] on icon at bounding box center [12, 161] width 6 height 6
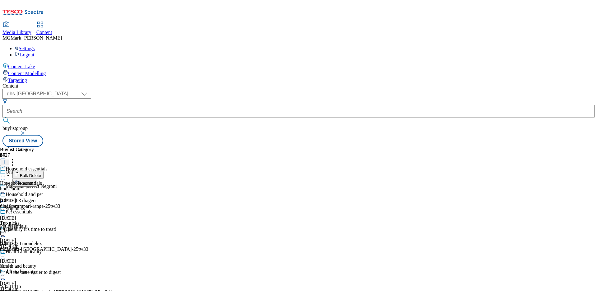
click at [37, 179] on button "Reorder" at bounding box center [24, 183] width 25 height 8
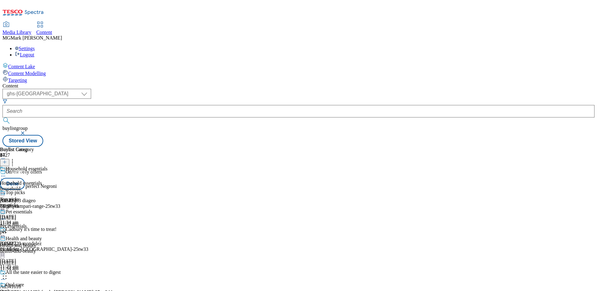
scroll to position [363, 0]
drag, startPoint x: 293, startPoint y: 209, endPoint x: 292, endPoint y: 145, distance: 64.4
click at [292, 145] on body "Icons icon_account icon_add icon_backward_link icon_basket icon_benefits icon_c…" at bounding box center [298, 74] width 592 height 144
click at [25, 178] on button "Done" at bounding box center [12, 184] width 25 height 12
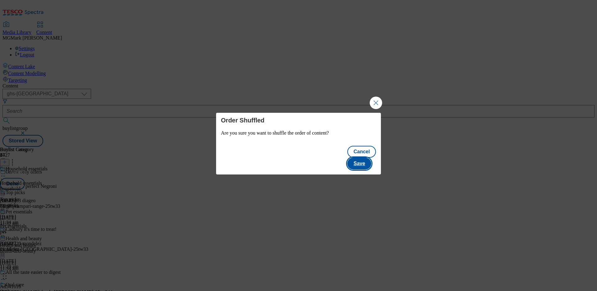
click at [362, 158] on button "Save" at bounding box center [359, 163] width 24 height 12
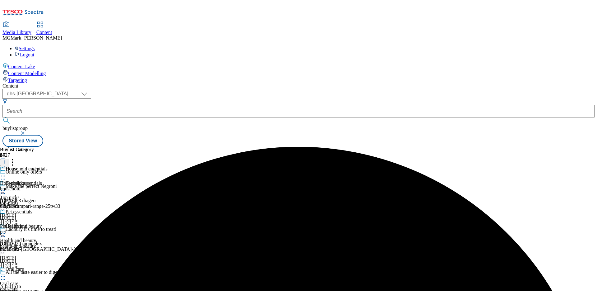
scroll to position [256, 0]
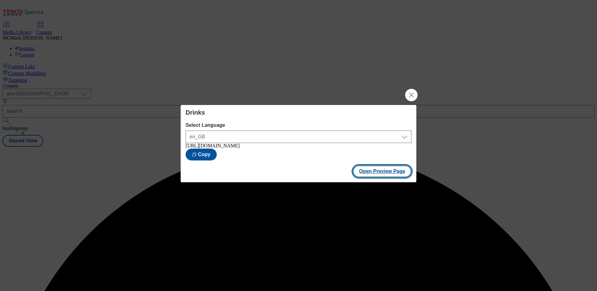
click at [397, 176] on button "Open Preview Page" at bounding box center [382, 171] width 59 height 12
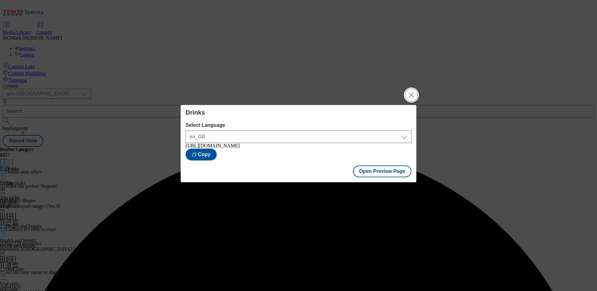
click at [409, 91] on button "Close Modal" at bounding box center [411, 95] width 12 height 12
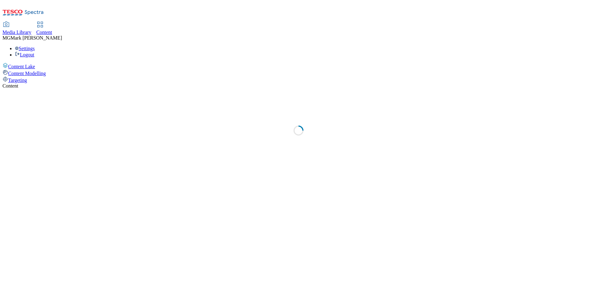
select select "ghs-[GEOGRAPHIC_DATA]"
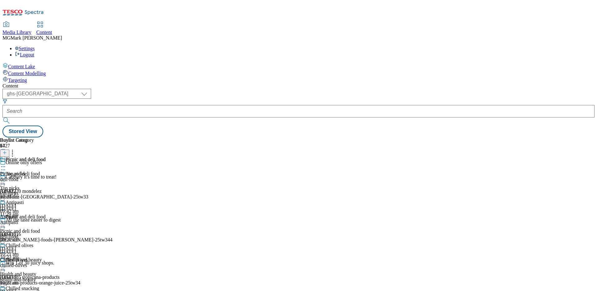
click at [31, 30] on span "Media Library" at bounding box center [16, 32] width 29 height 5
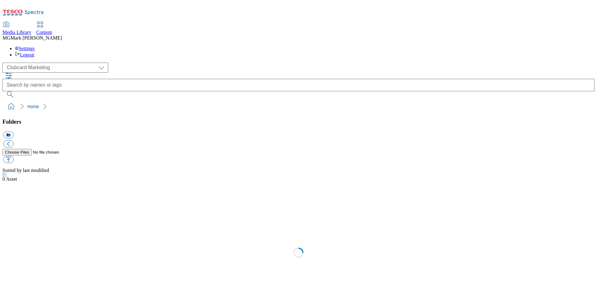
scroll to position [0, 0]
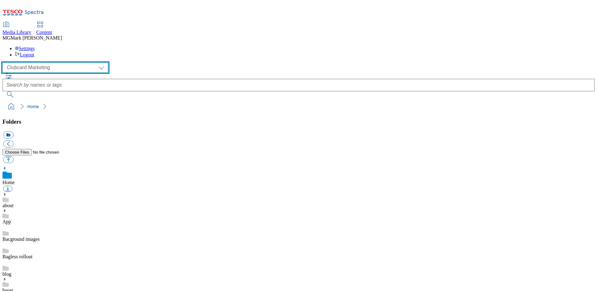
click at [50, 63] on select "Clubcard Marketing Dotcom UK FnF Stores GHS Marketing UK GHS Product UK GHS ROI…" at bounding box center [55, 68] width 106 height 10
select select "flare-ghs-mktg"
click at [4, 63] on select "Clubcard Marketing Dotcom UK FnF Stores GHS Marketing UK GHS Product UK GHS ROI…" at bounding box center [55, 68] width 106 height 10
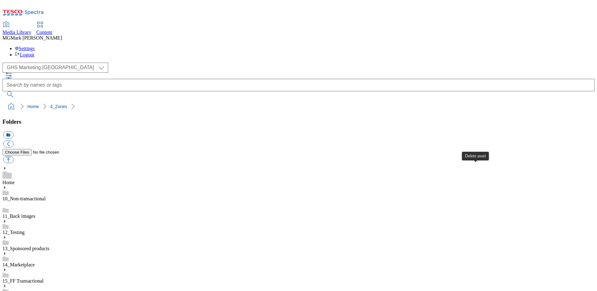
scroll to position [20, 0]
